Goal: Check status: Check status

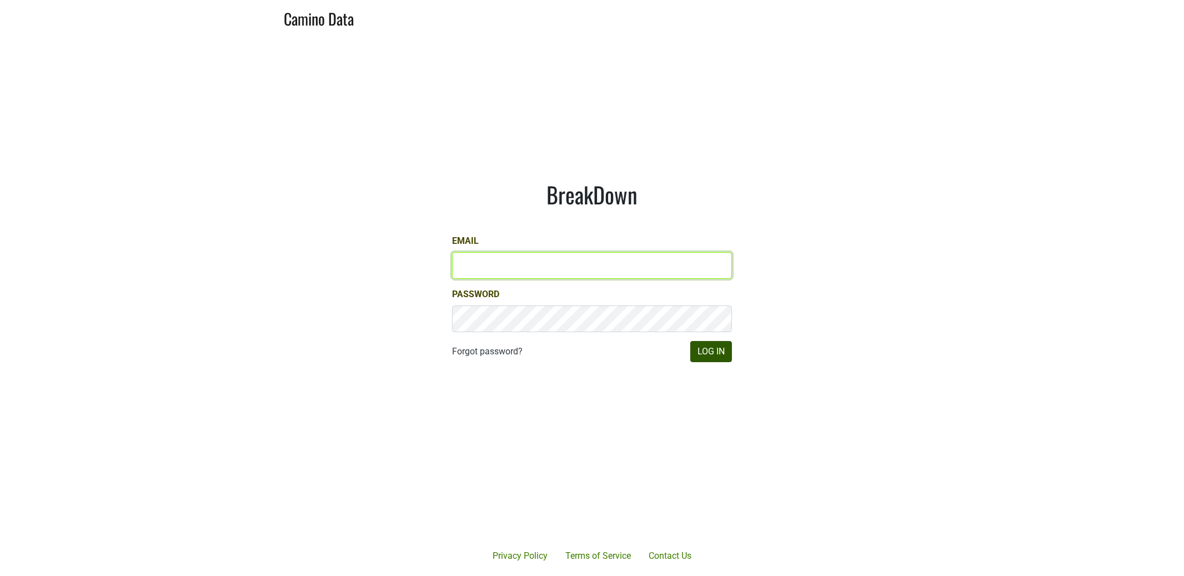
type input "[EMAIL_ADDRESS][DOMAIN_NAME]"
click at [707, 353] on button "Log In" at bounding box center [711, 351] width 42 height 21
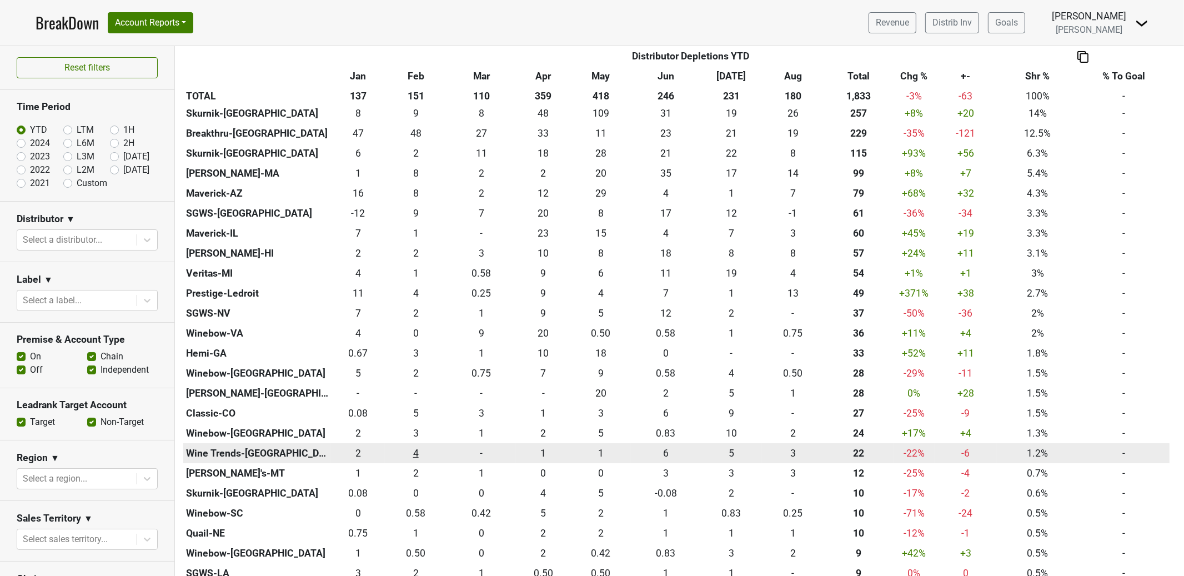
scroll to position [304, 0]
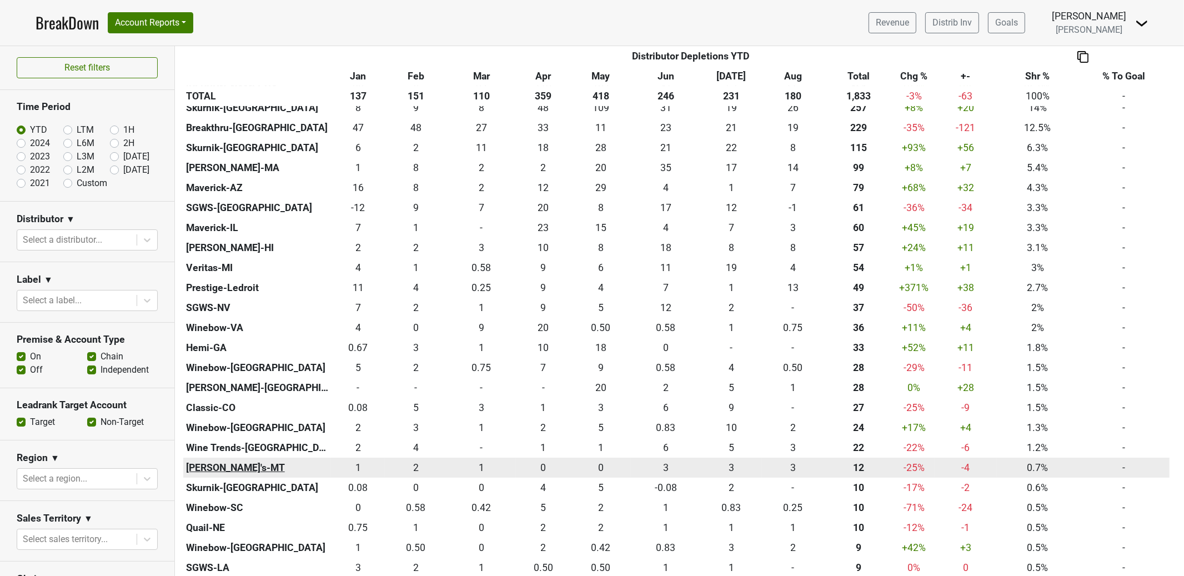
click at [200, 468] on th "[PERSON_NAME]'s-MT" at bounding box center [257, 468] width 148 height 20
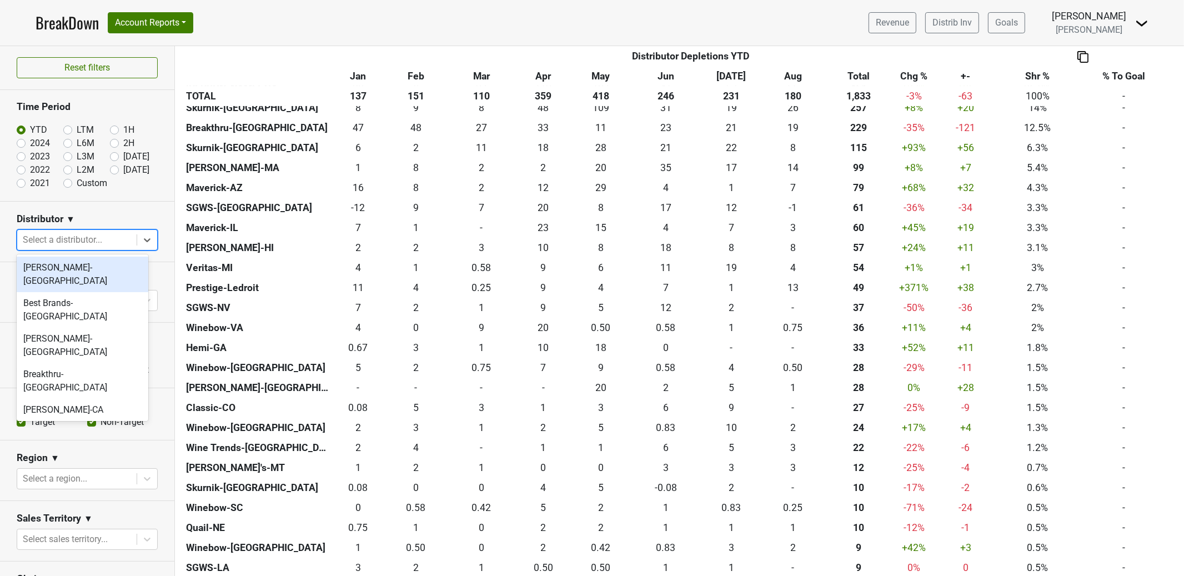
click at [112, 239] on div at bounding box center [77, 240] width 108 height 16
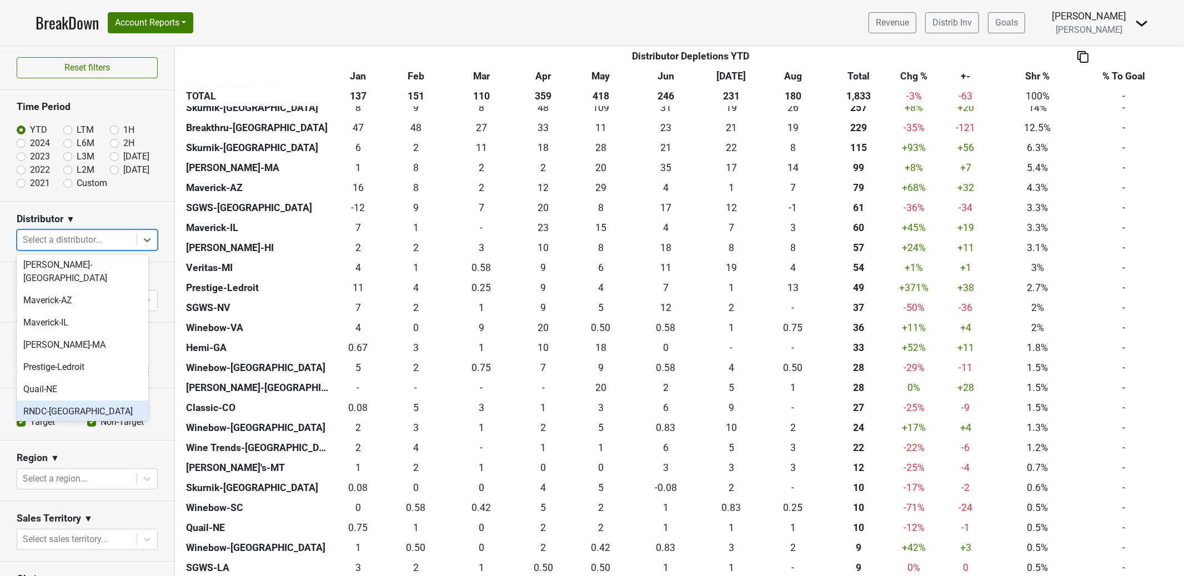
scroll to position [324, 0]
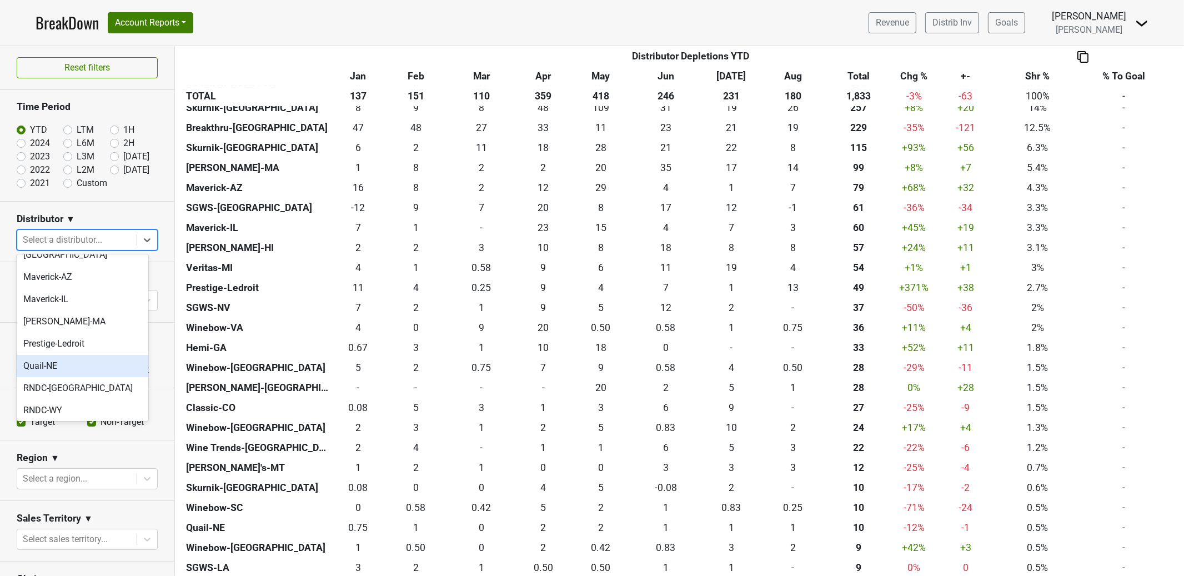
click at [98, 355] on div "Quail-NE" at bounding box center [83, 366] width 132 height 22
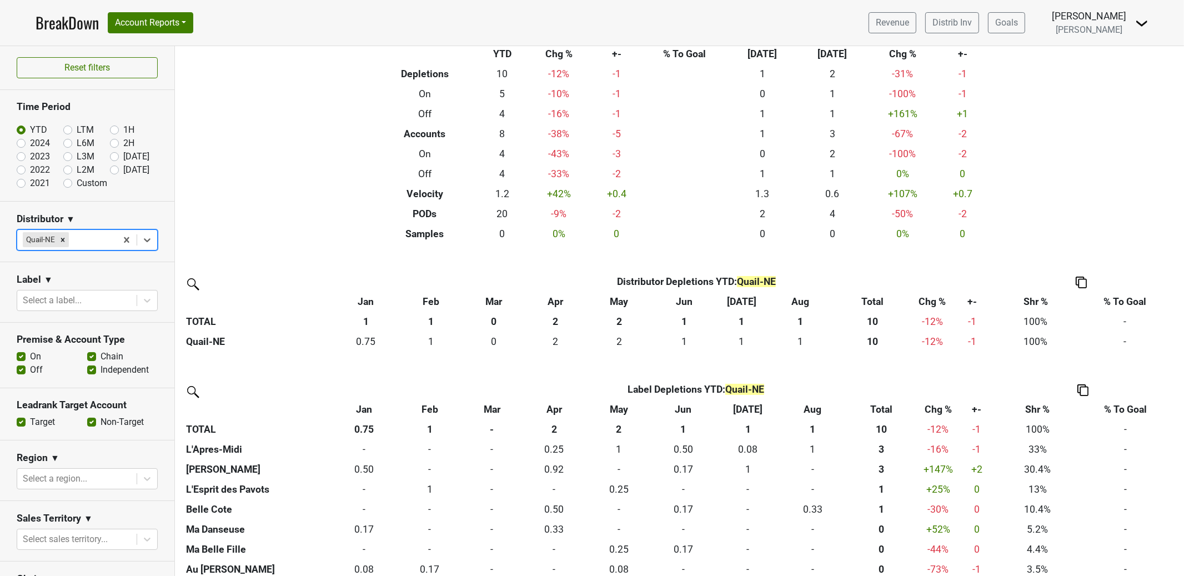
scroll to position [0, 0]
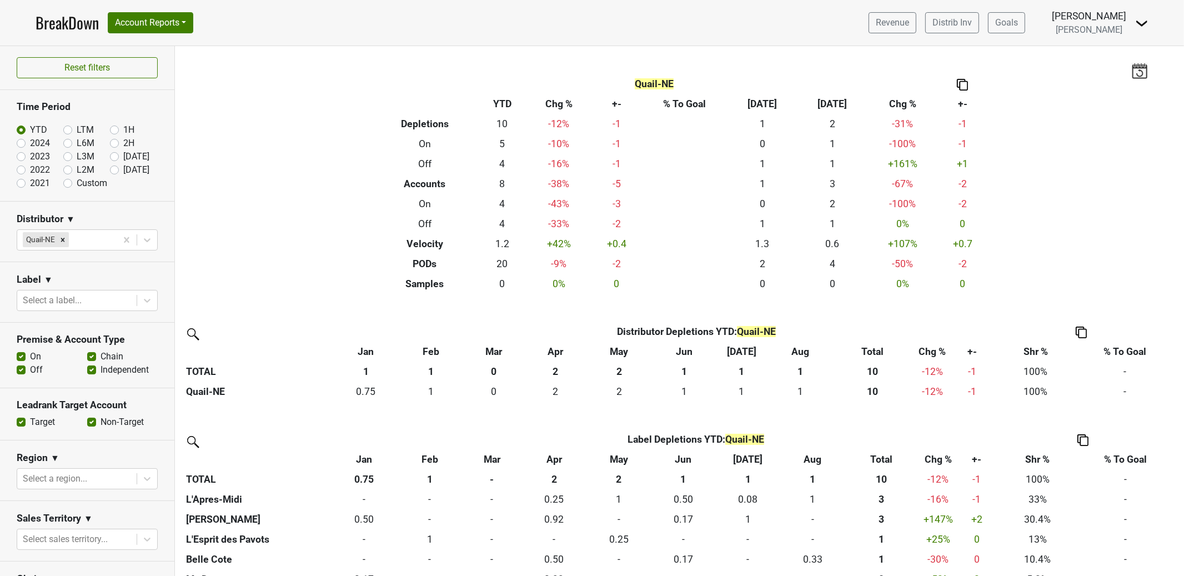
click at [39, 143] on label "2024" at bounding box center [40, 143] width 20 height 13
click at [39, 143] on input "2024" at bounding box center [39, 142] width 44 height 11
radio input "true"
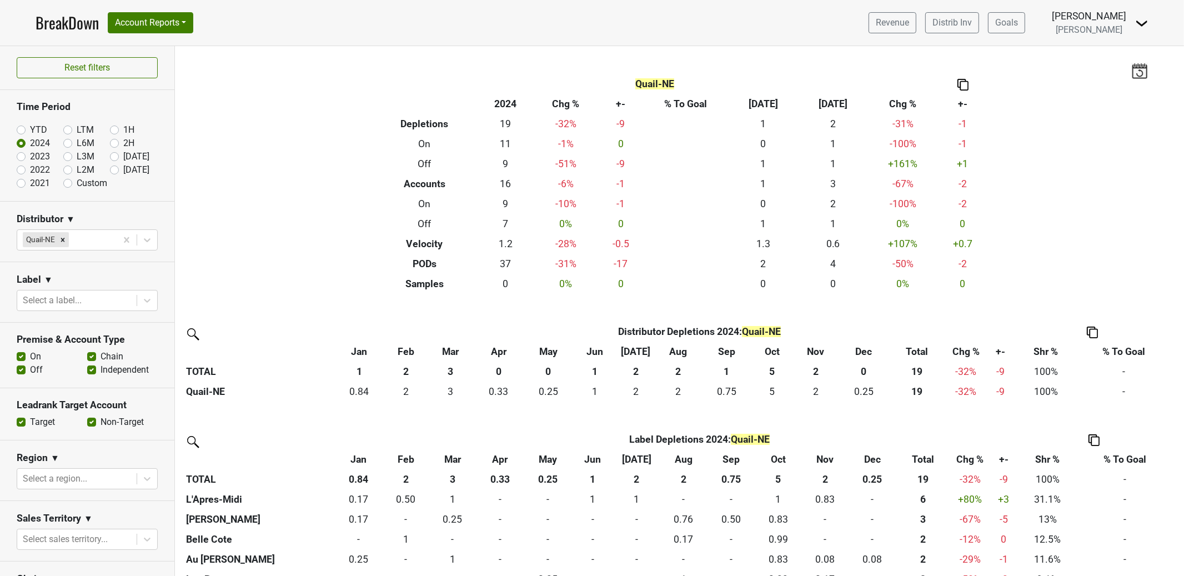
click at [38, 157] on label "2023" at bounding box center [40, 156] width 20 height 13
click at [38, 157] on input "2023" at bounding box center [39, 155] width 44 height 11
radio input "true"
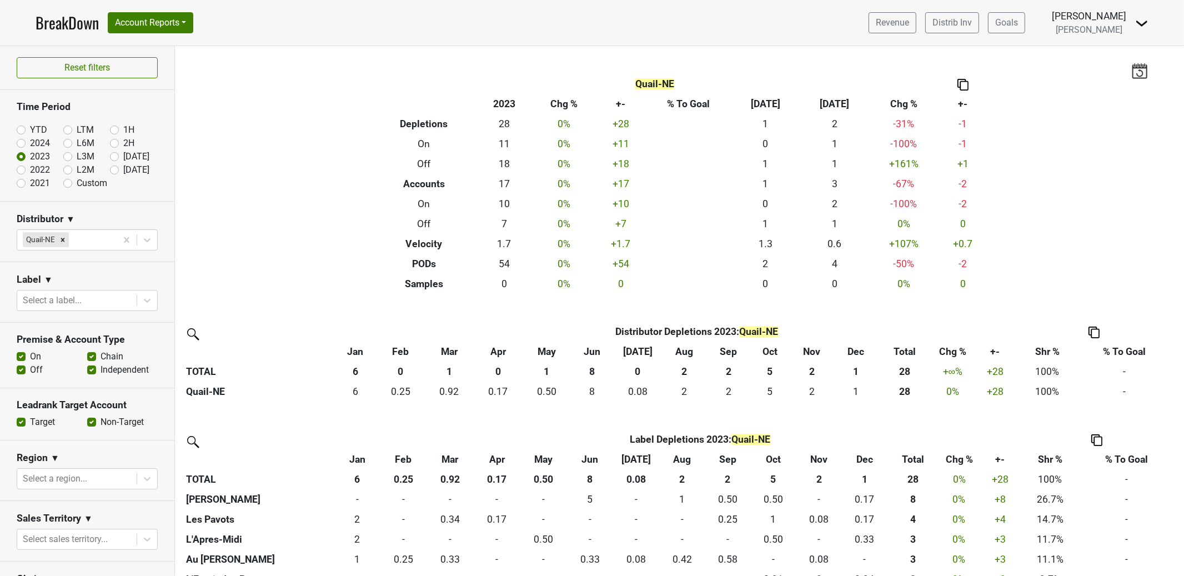
click at [37, 171] on label "2022" at bounding box center [40, 169] width 20 height 13
click at [37, 171] on input "2022" at bounding box center [39, 168] width 44 height 11
radio input "true"
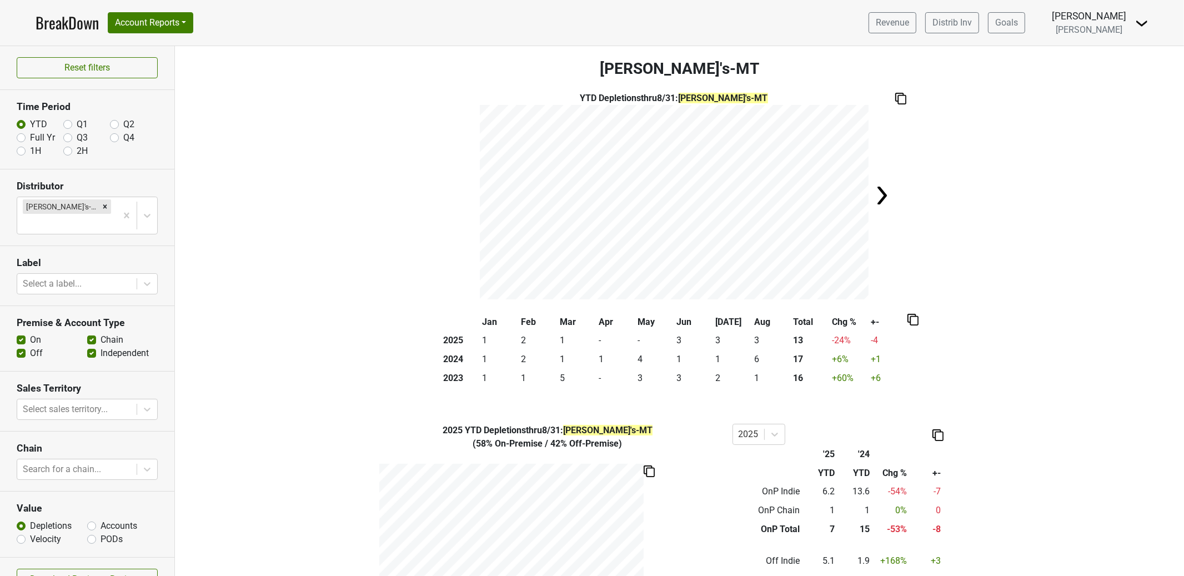
click at [101, 211] on icon "Remove George's-MT" at bounding box center [105, 207] width 8 height 8
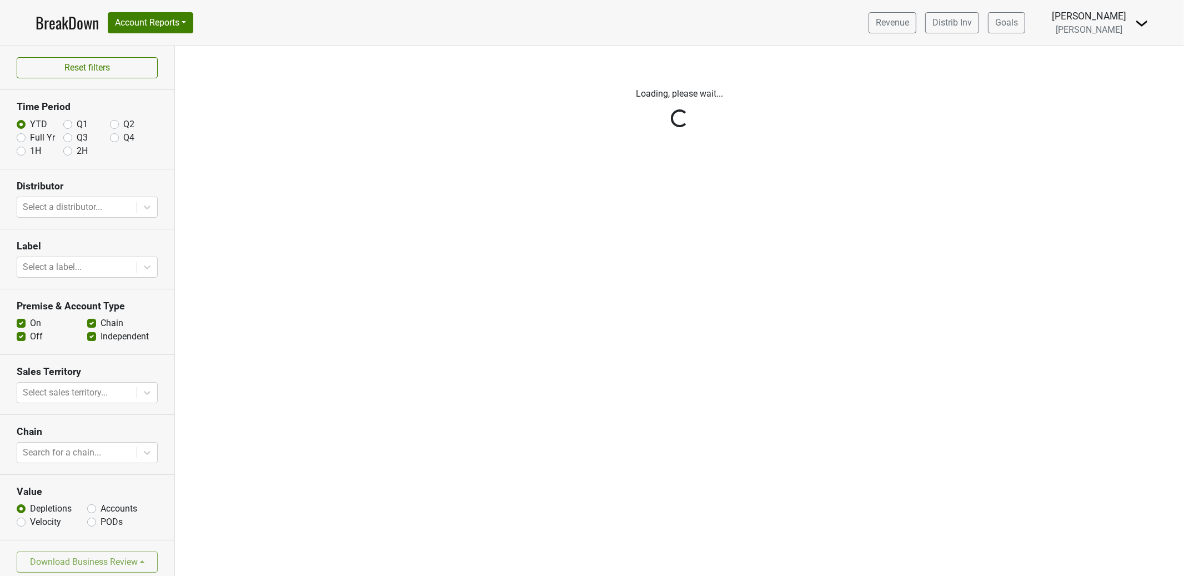
click at [133, 206] on div "Reset filters Time Period YTD Q1 Q2 Full Yr Q3 Q4 1H 2H Distributor Select a di…" at bounding box center [87, 311] width 175 height 530
click at [142, 208] on div "Reset filters Time Period YTD Q1 Q2 Full Yr Q3 Q4 1H 2H Distributor Select a di…" at bounding box center [87, 311] width 175 height 530
click at [74, 206] on div "Reset filters Time Period YTD Q1 Q2 Full Yr Q3 Q4 1H 2H Distributor Select a di…" at bounding box center [87, 311] width 175 height 530
click at [138, 208] on div "Reset filters Time Period YTD Q1 Q2 Full Yr Q3 Q4 1H 2H Distributor Select a di…" at bounding box center [87, 311] width 175 height 530
